Goal: Task Accomplishment & Management: Manage account settings

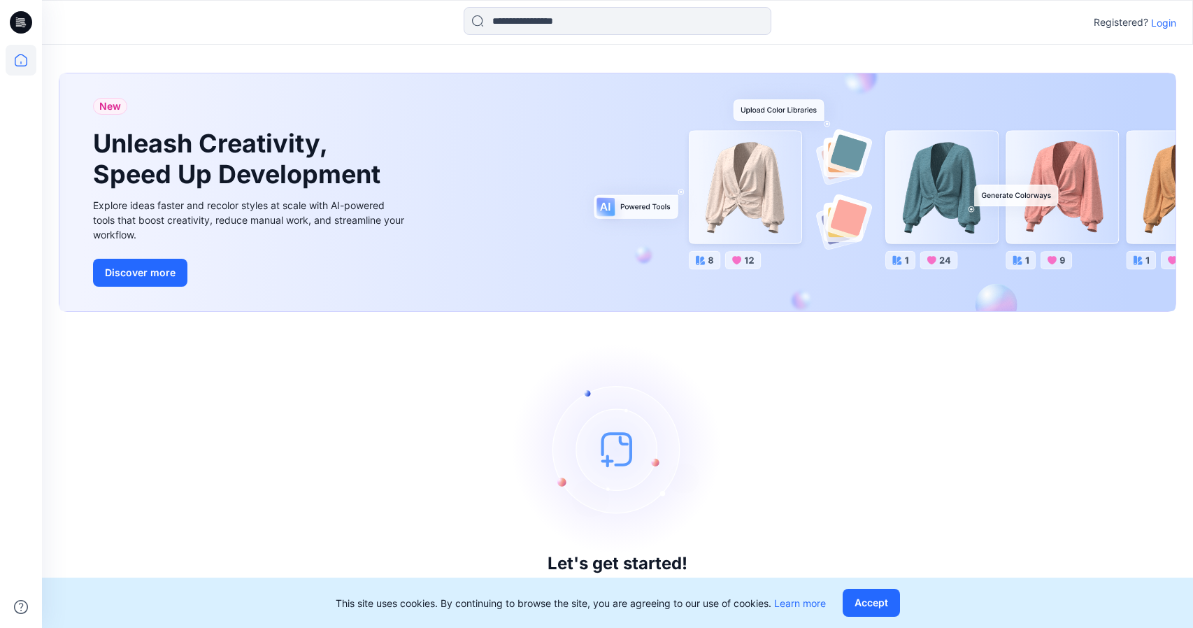
click at [1153, 22] on p "Login" at bounding box center [1163, 22] width 25 height 15
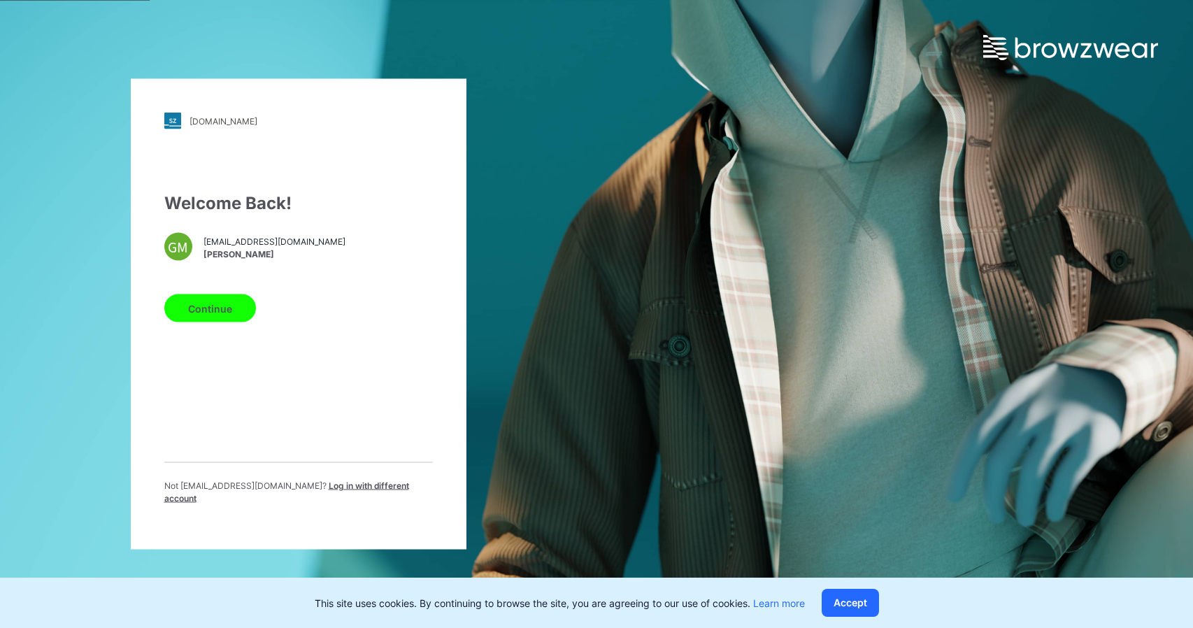
click at [208, 320] on button "Continue" at bounding box center [210, 309] width 92 height 28
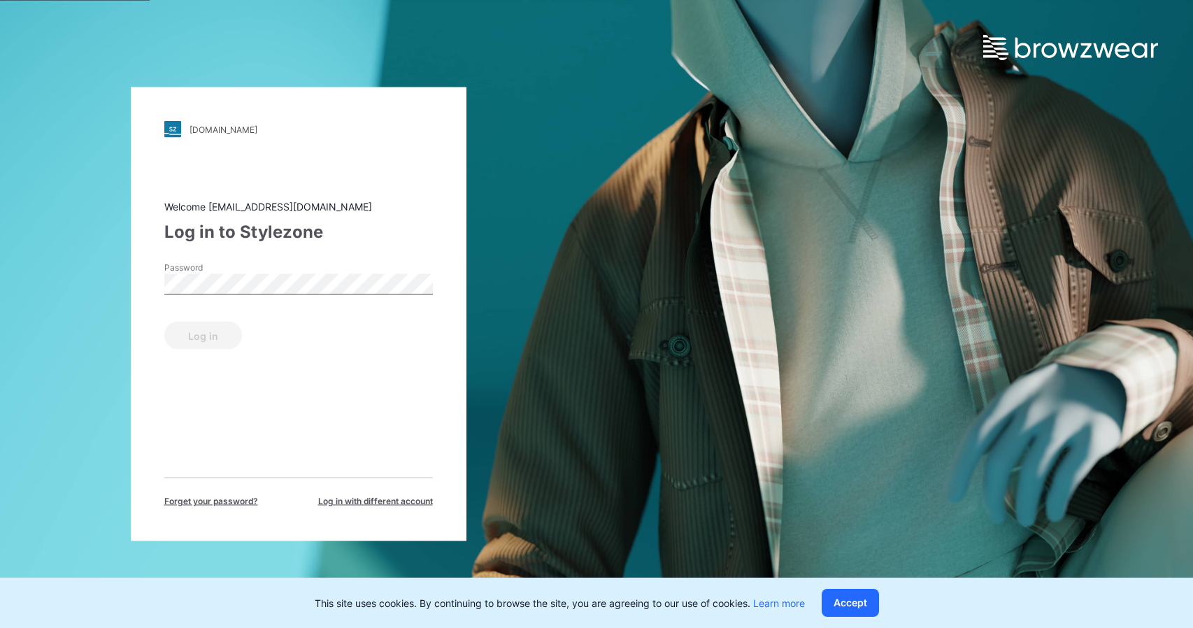
click at [197, 266] on label "Password" at bounding box center [213, 268] width 98 height 13
click at [207, 330] on button "Log in" at bounding box center [203, 336] width 78 height 28
